Goal: Communication & Community: Answer question/provide support

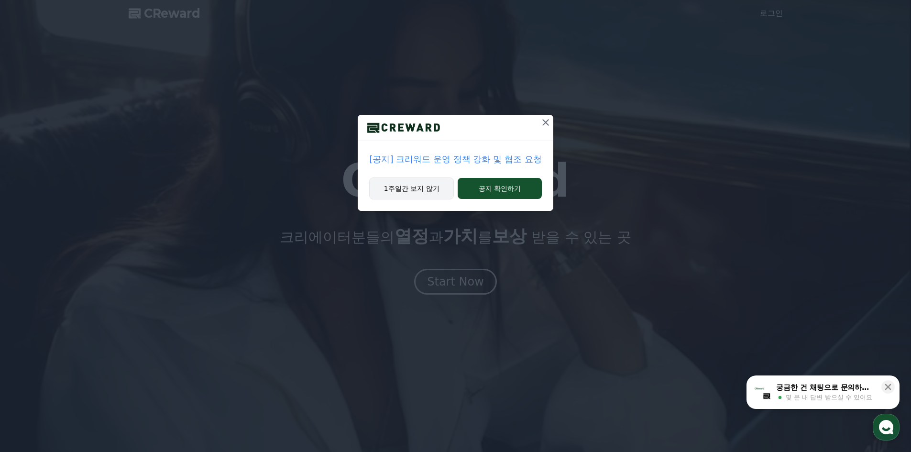
click at [414, 190] on button "1주일간 보지 않기" at bounding box center [411, 188] width 85 height 22
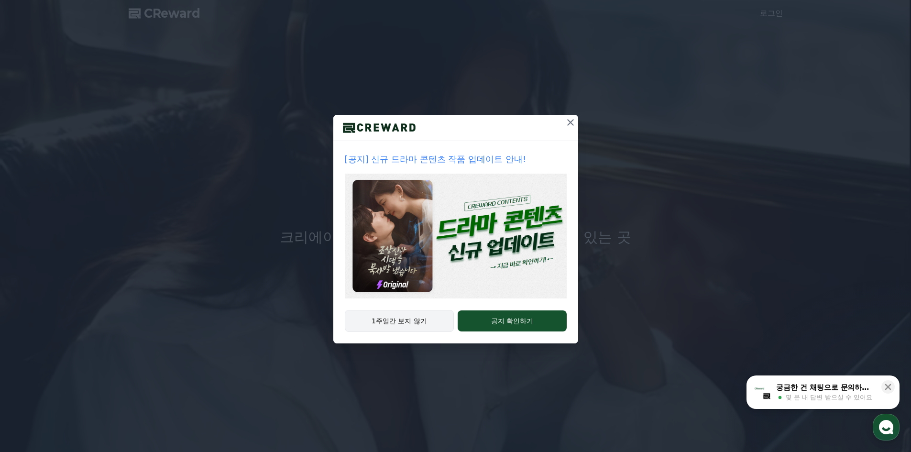
click at [413, 320] on button "1주일간 보지 않기" at bounding box center [399, 321] width 109 height 22
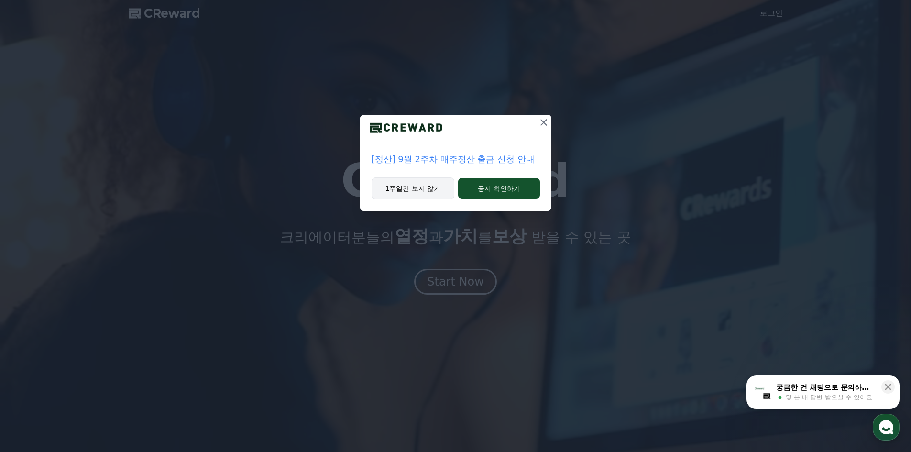
click at [436, 191] on button "1주일간 보지 않기" at bounding box center [412, 188] width 83 height 22
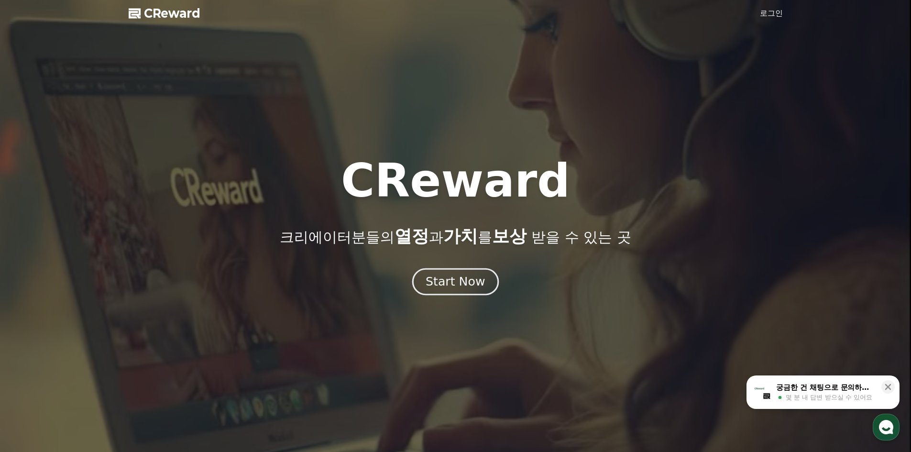
click at [465, 282] on div "Start Now" at bounding box center [454, 281] width 59 height 16
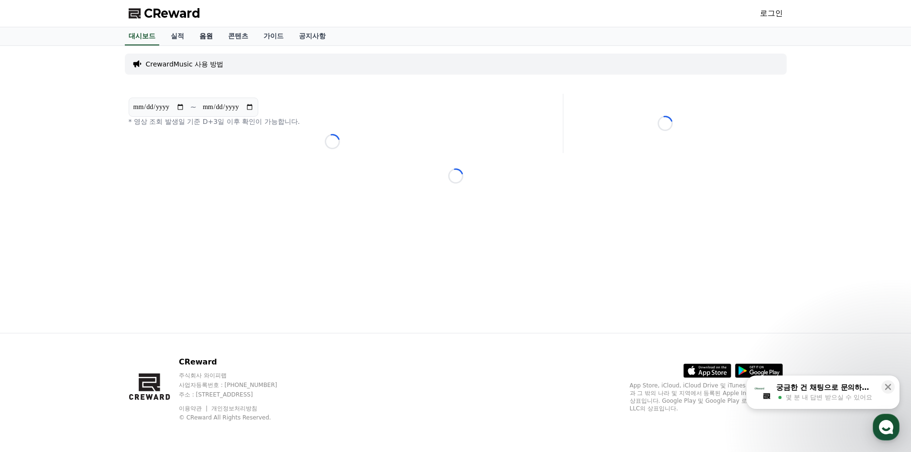
click at [202, 36] on link "음원" at bounding box center [206, 36] width 29 height 18
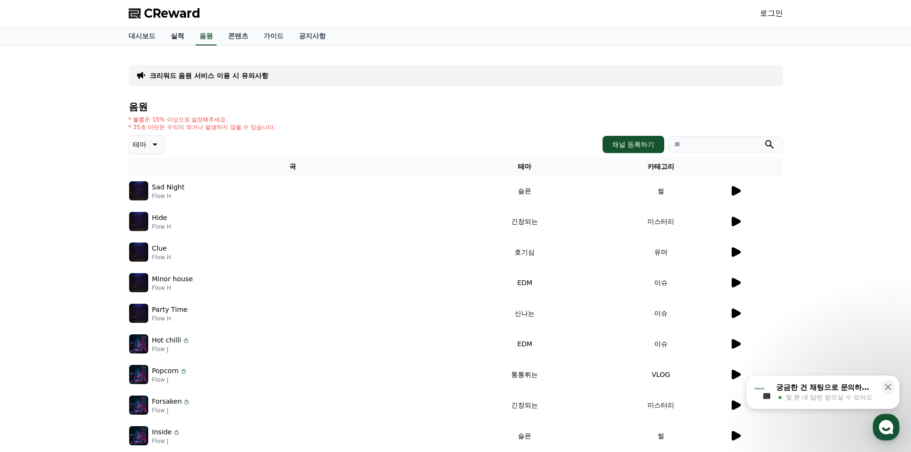
click at [174, 40] on link "실적" at bounding box center [177, 36] width 29 height 18
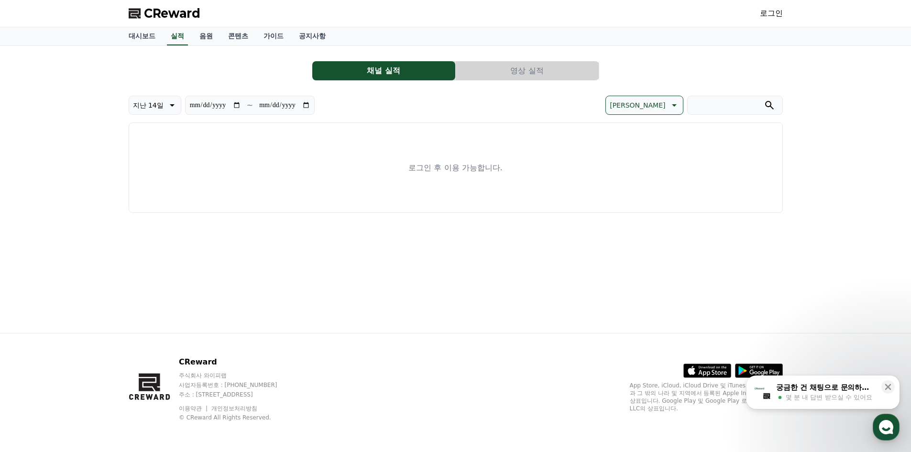
click at [777, 17] on link "로그인" at bounding box center [770, 13] width 23 height 11
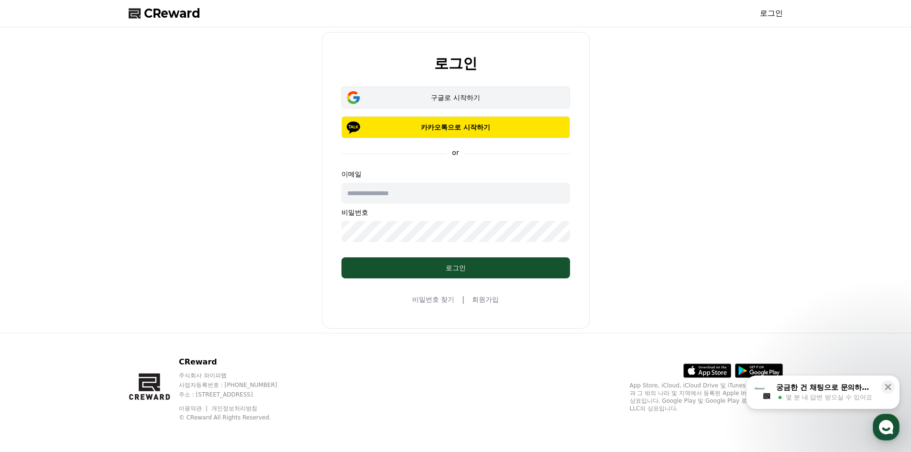
click at [475, 100] on div "구글로 시작하기" at bounding box center [455, 98] width 201 height 10
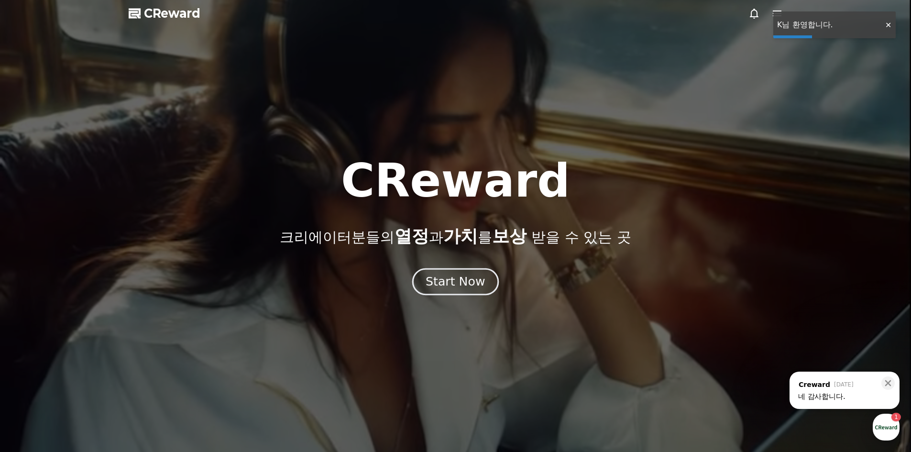
click at [467, 287] on div "Start Now" at bounding box center [454, 281] width 59 height 16
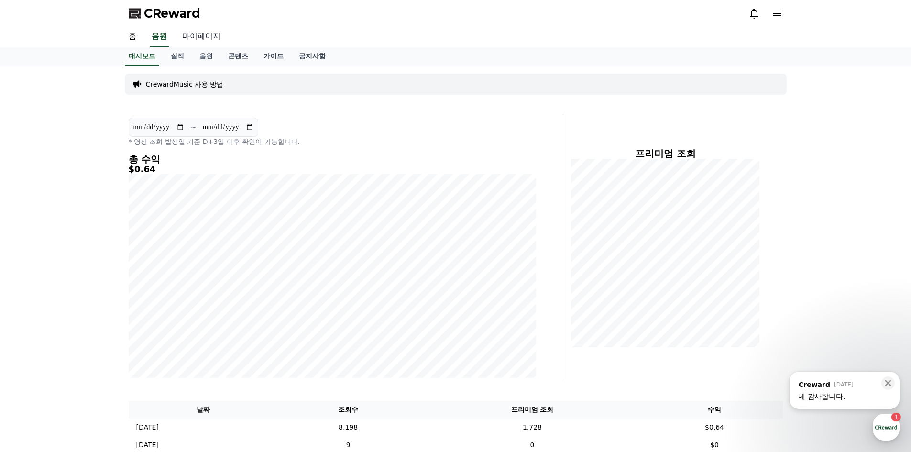
click at [202, 37] on link "마이페이지" at bounding box center [201, 37] width 54 height 20
select select "**********"
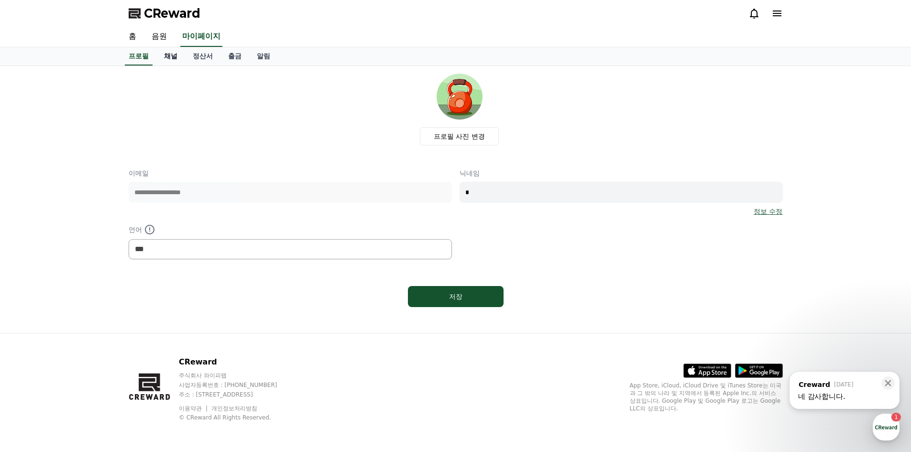
click at [174, 59] on link "채널" at bounding box center [170, 56] width 29 height 18
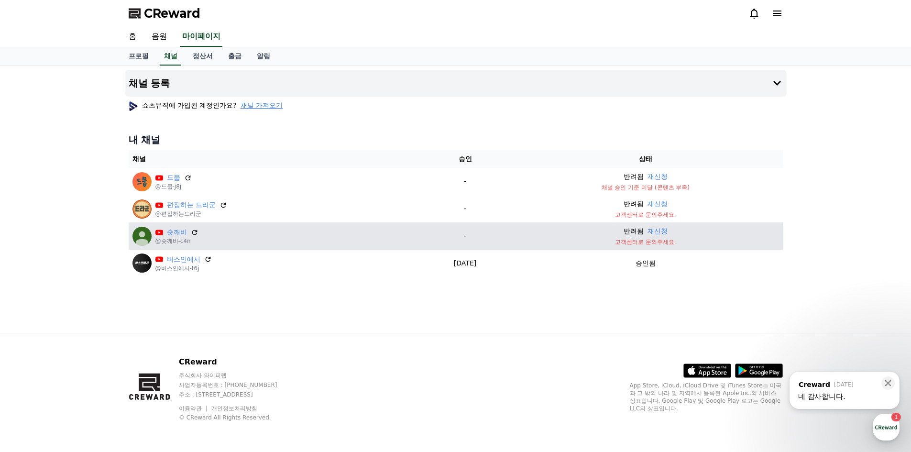
drag, startPoint x: 638, startPoint y: 242, endPoint x: 691, endPoint y: 245, distance: 53.6
click at [691, 245] on p "고객센터로 문의주세요." at bounding box center [645, 242] width 266 height 8
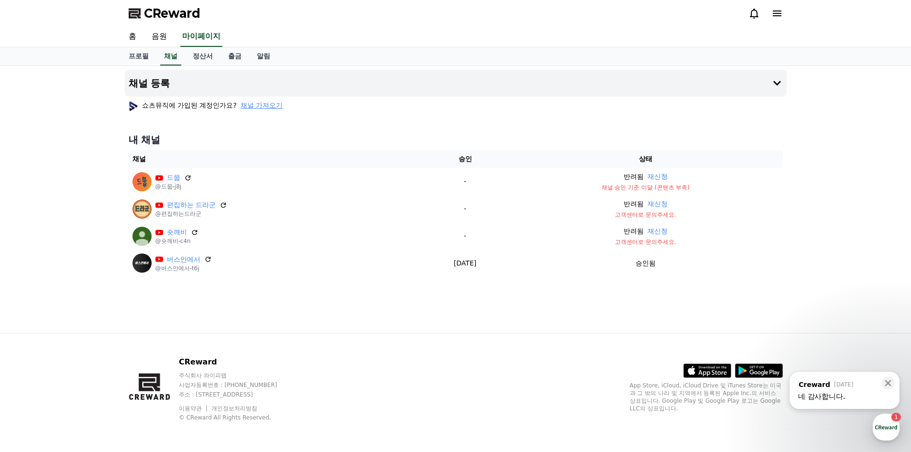
click at [644, 326] on div "채널 등록 쇼츠뮤직에 가입된 계정인가요? 채널 가져오기 내 채널 채널 승인 상태 드뭅 @드뭅-j8j - 반려됨 재신청 채널 승인 기준 미달 (…" at bounding box center [455, 199] width 669 height 267
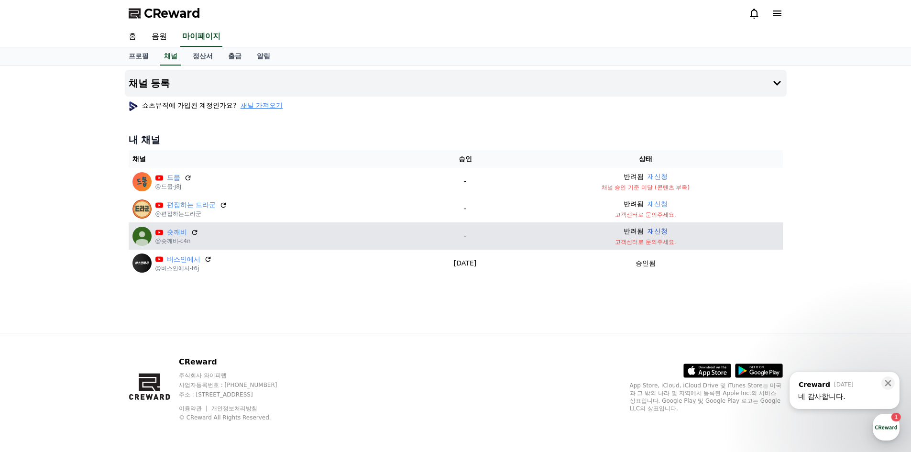
click at [663, 229] on button "재신청" at bounding box center [657, 231] width 20 height 10
click at [888, 381] on icon at bounding box center [888, 383] width 10 height 10
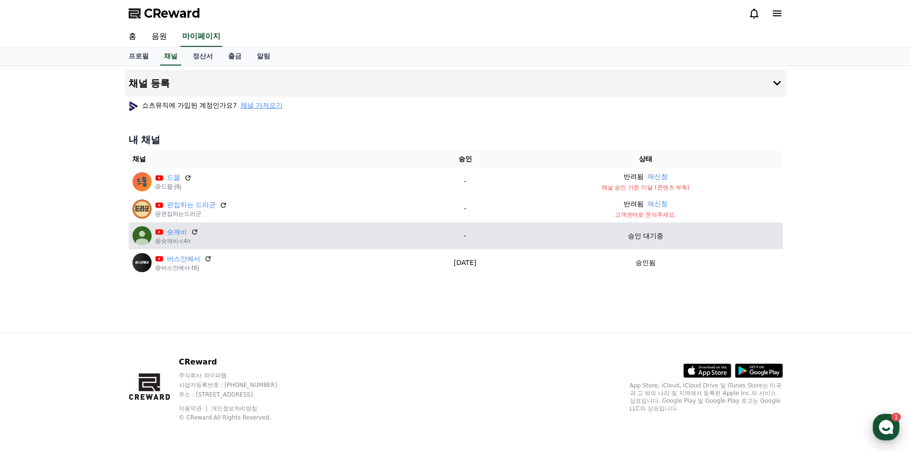
click at [889, 425] on use "button" at bounding box center [885, 427] width 14 height 14
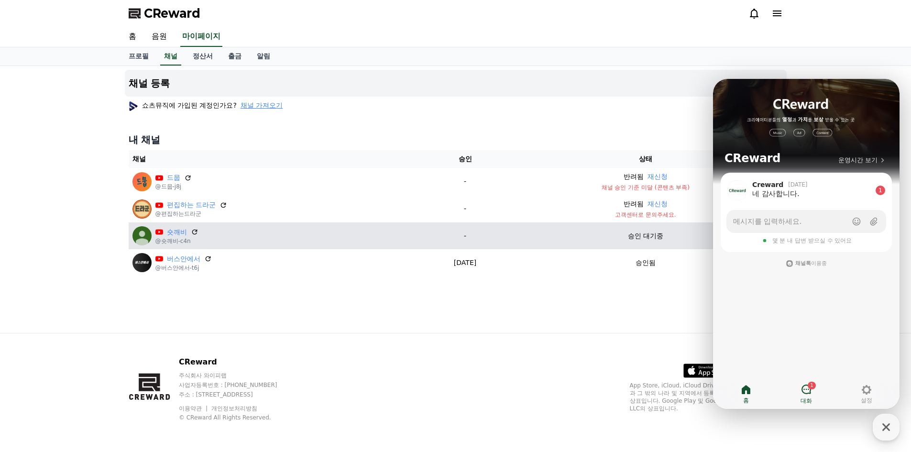
click at [813, 393] on link "1 대화" at bounding box center [806, 394] width 60 height 24
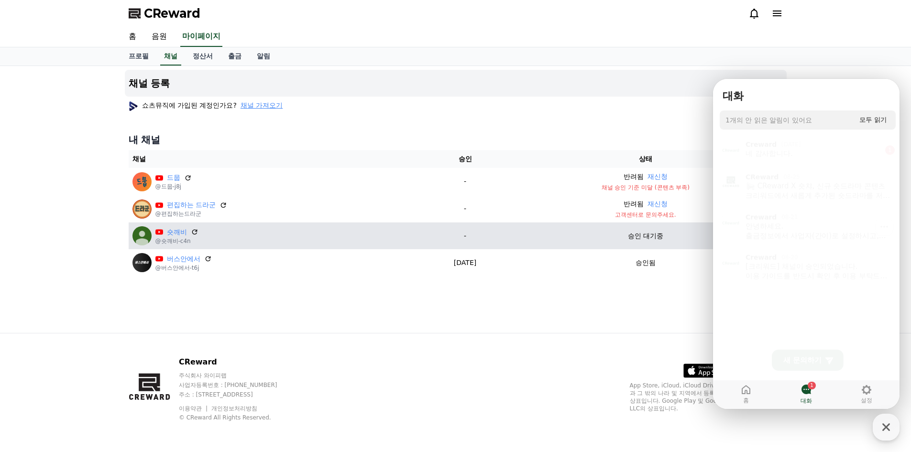
click at [820, 230] on div "안녕하세요. 출금정보에서 사업자(간이)로 설정하시고, 계산서를 발행해주시면 됩니다!" at bounding box center [817, 227] width 145 height 19
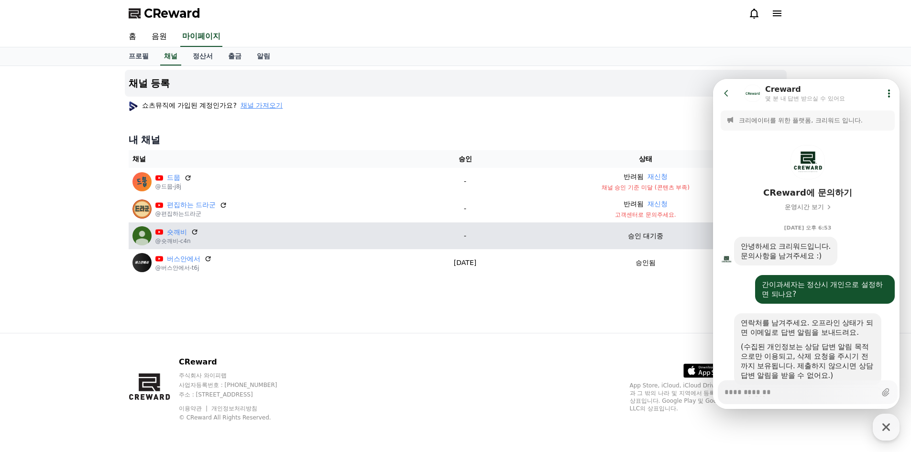
scroll to position [249, 0]
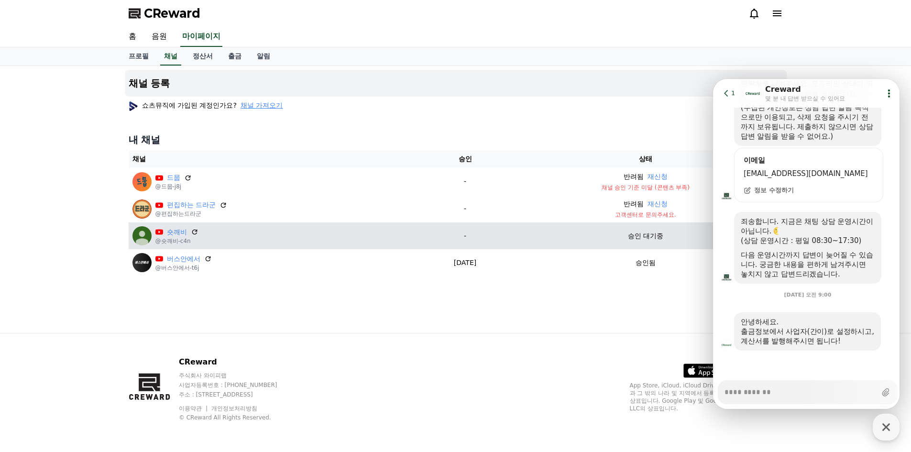
type textarea "*"
drag, startPoint x: 781, startPoint y: 344, endPoint x: 846, endPoint y: 346, distance: 65.5
click at [846, 346] on div "안녕하세요. 출금정보에서 사업자(간이)로 설정하시고, 계산서를 발행해주시면 됩니다!" at bounding box center [807, 331] width 147 height 38
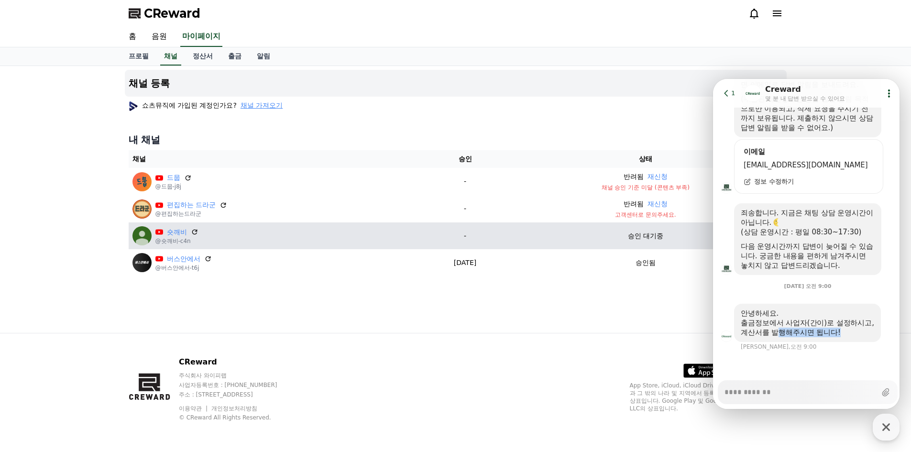
scroll to position [257, 0]
click at [858, 345] on div "안녕하세요. 출금정보에서 사업자(간이)로 설정하시고, 계산서를 발행해주시면 됩니다! Creward, 오전 9:00" at bounding box center [807, 327] width 189 height 47
click at [723, 93] on icon at bounding box center [726, 93] width 10 height 10
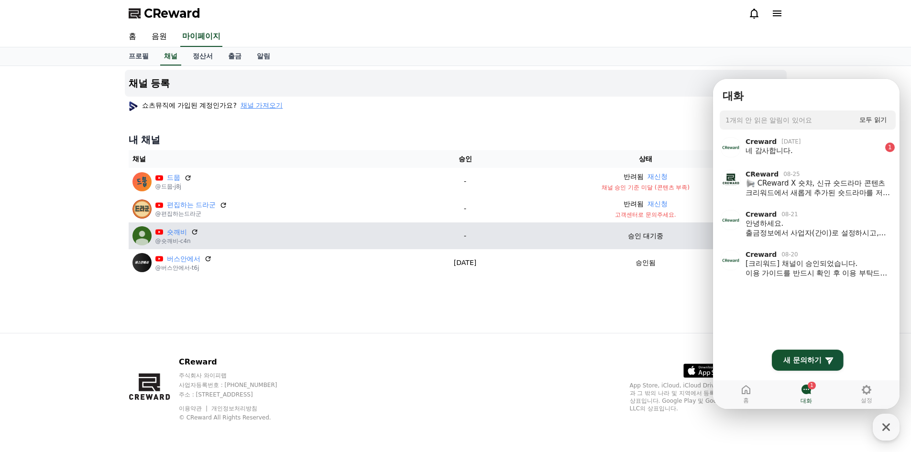
click at [813, 56] on div "프로필 채널 정산서 출금 알림" at bounding box center [455, 56] width 911 height 19
click at [884, 428] on icon "button" at bounding box center [886, 427] width 8 height 8
